Goal: Check status

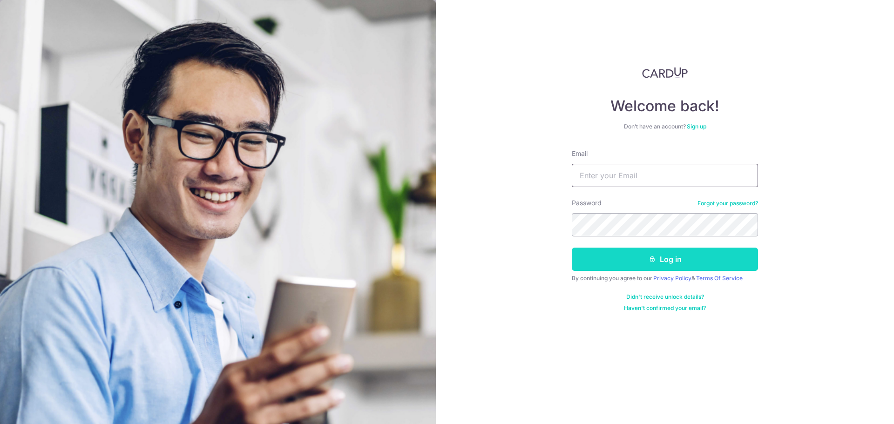
type input "[EMAIL_ADDRESS][DOMAIN_NAME]"
click at [658, 261] on button "Log in" at bounding box center [665, 259] width 186 height 23
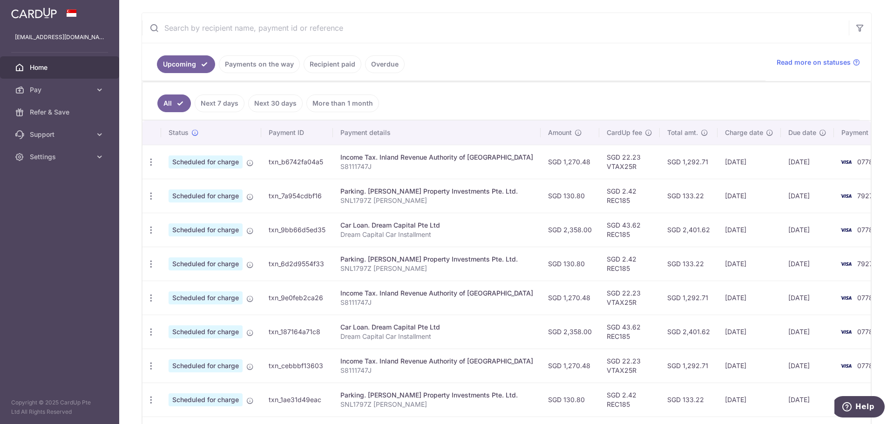
scroll to position [105, 0]
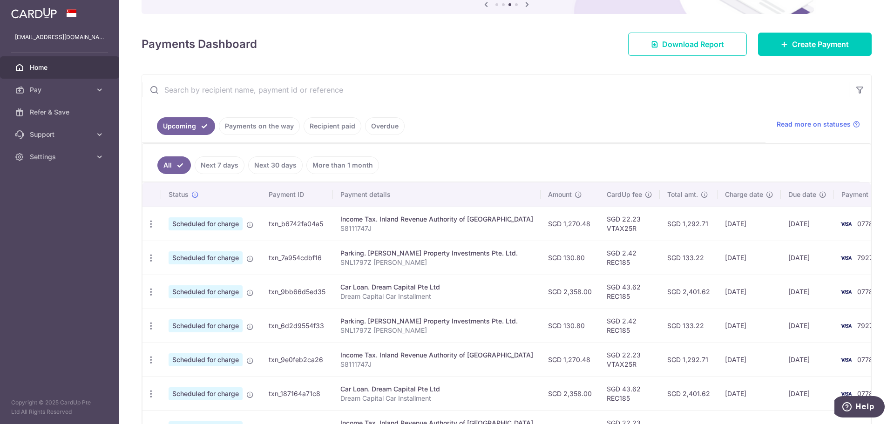
click at [320, 121] on link "Recipient paid" at bounding box center [333, 126] width 58 height 18
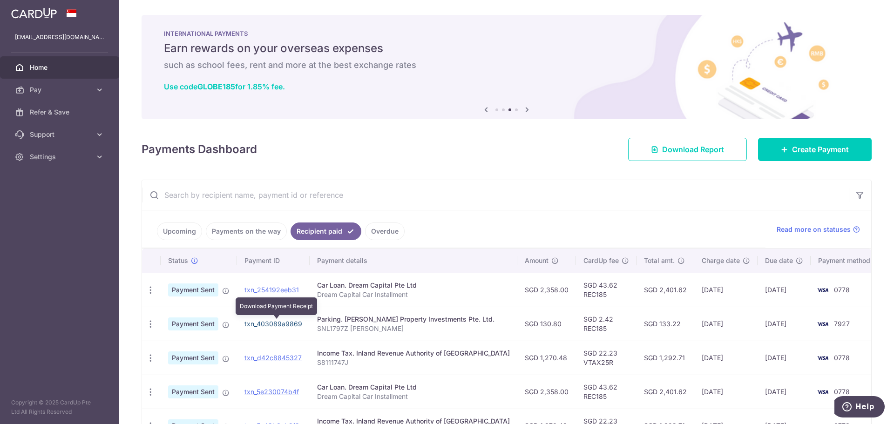
click at [290, 321] on link "txn_403089a9869" at bounding box center [273, 324] width 58 height 8
